Goal: Information Seeking & Learning: Learn about a topic

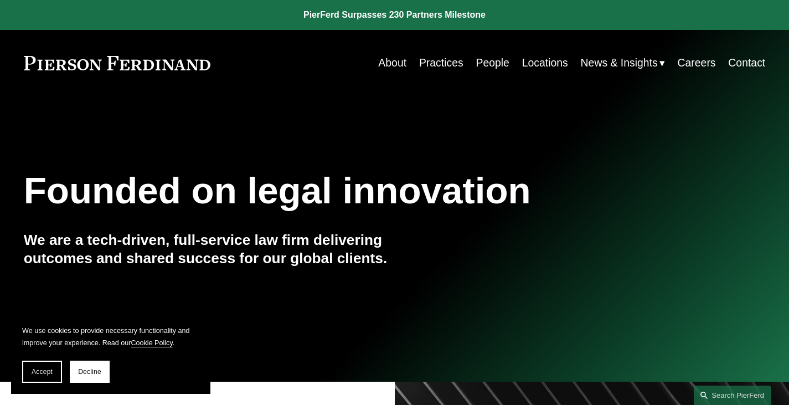
click at [435, 61] on link "Practices" at bounding box center [441, 63] width 44 height 22
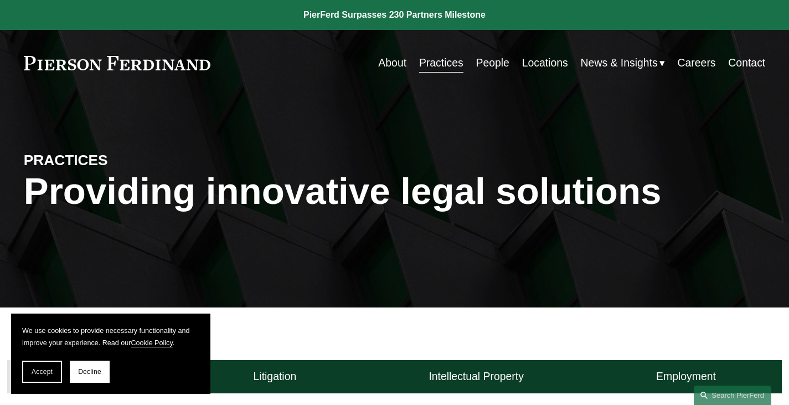
click at [484, 61] on link "People" at bounding box center [492, 63] width 33 height 22
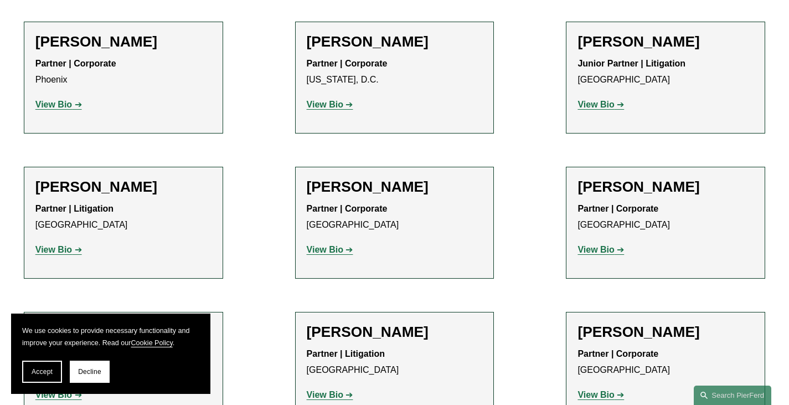
scroll to position [4968, 0]
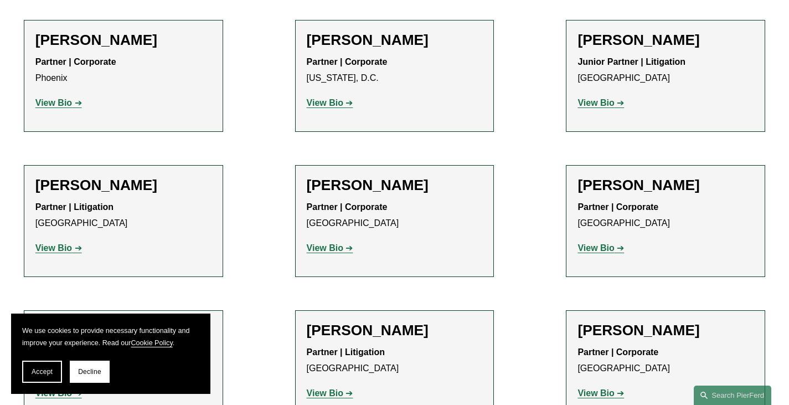
click at [602, 388] on strong "View Bio" at bounding box center [595, 392] width 37 height 9
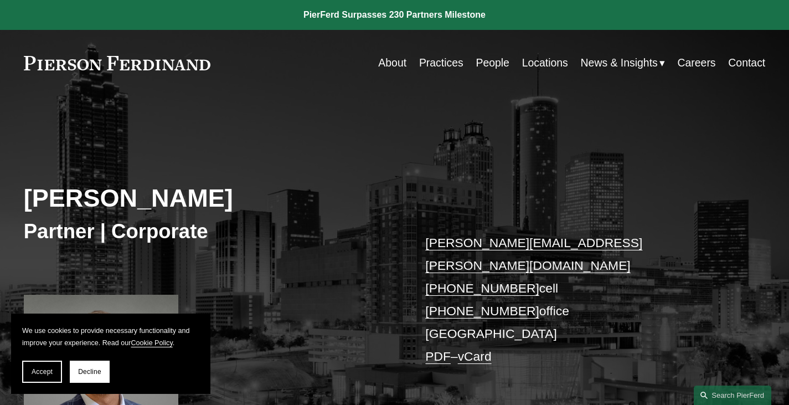
scroll to position [13, 0]
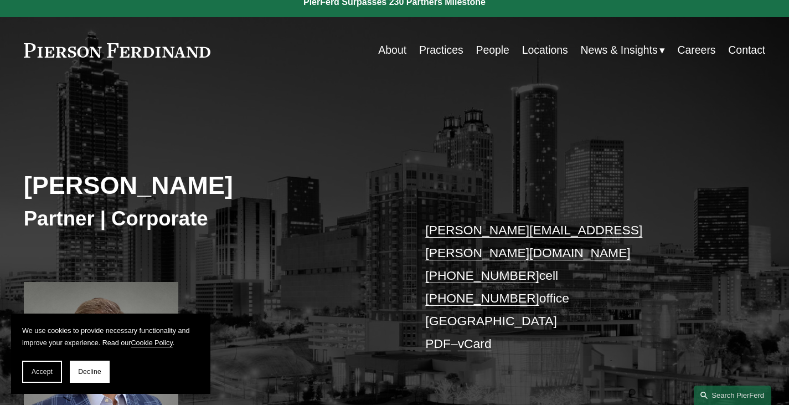
click at [43, 374] on span "Accept" at bounding box center [42, 372] width 21 height 8
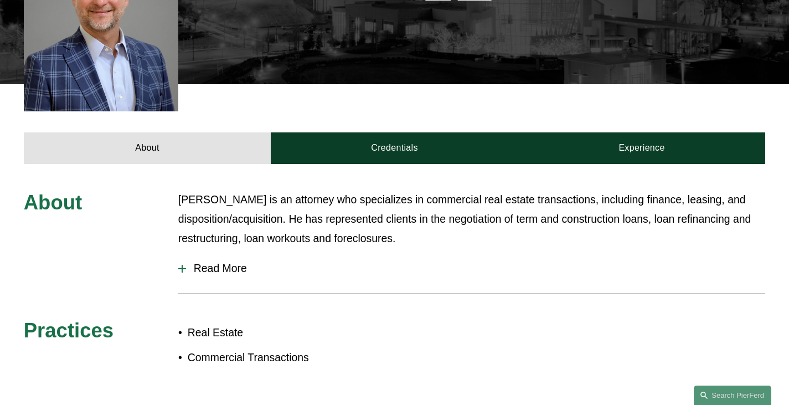
scroll to position [363, 0]
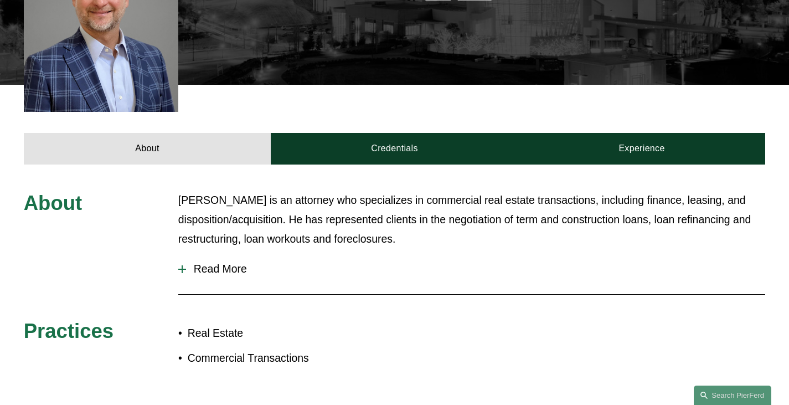
click at [179, 269] on div at bounding box center [182, 269] width 8 height 1
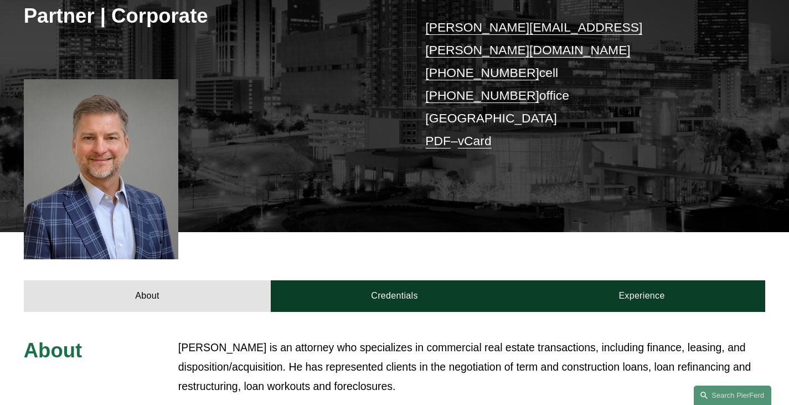
scroll to position [214, 0]
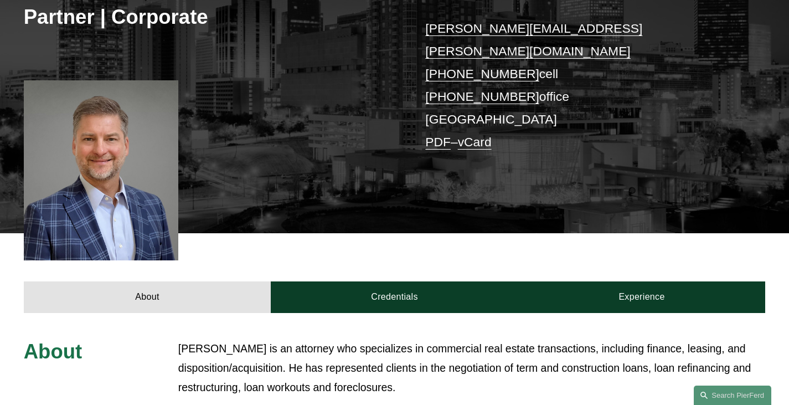
click at [390, 281] on link "Credentials" at bounding box center [394, 297] width 247 height 32
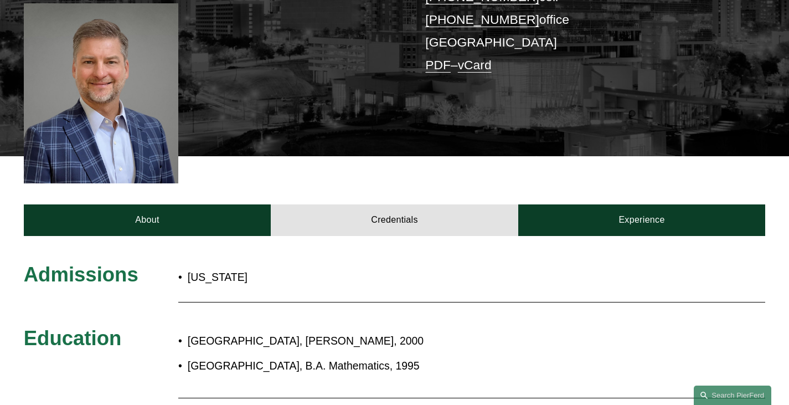
scroll to position [275, 0]
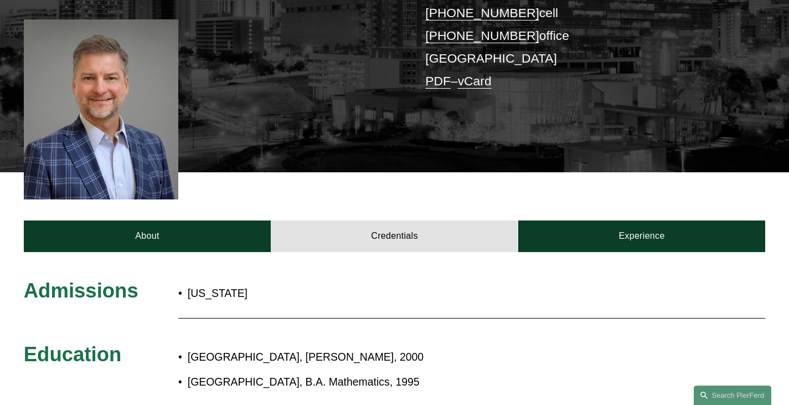
click at [630, 229] on link "Experience" at bounding box center [641, 236] width 247 height 32
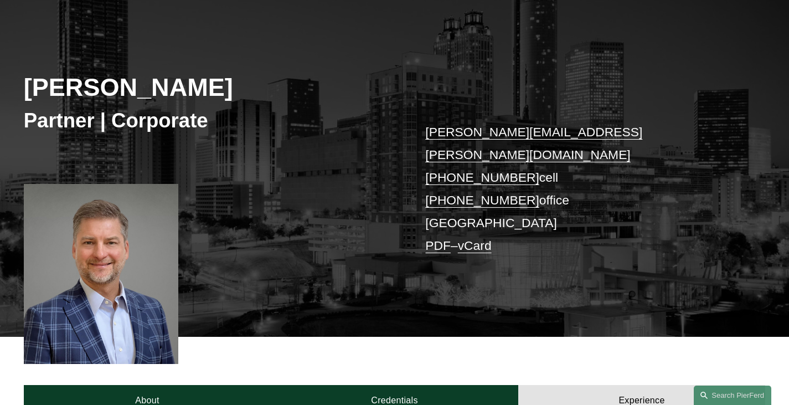
scroll to position [0, 0]
